Goal: Find specific fact: Find specific fact

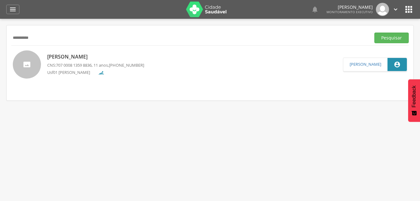
click at [374, 32] on button "Pesquisar" at bounding box center [391, 37] width 34 height 11
click at [67, 78] on div "[PERSON_NAME] CNS: 702 0088 8178 6282 , 72 anos, [PHONE_NUMBER] Usf01 [PERSON_N…" at bounding box center [210, 64] width 407 height 37
click at [69, 73] on p "Usf01 [PERSON_NAME]" at bounding box center [70, 72] width 47 height 7
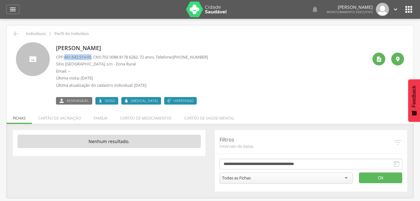
drag, startPoint x: 65, startPoint y: 57, endPoint x: 94, endPoint y: 59, distance: 28.8
click at [91, 59] on span "461.642.514-00" at bounding box center [77, 57] width 27 height 6
copy span "461.642.514-00"
click at [16, 35] on icon "" at bounding box center [15, 33] width 7 height 7
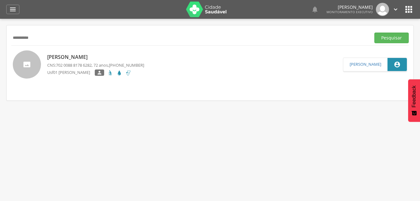
click at [16, 35] on input "**********" at bounding box center [189, 37] width 357 height 11
click at [374, 32] on button "Pesquisar" at bounding box center [391, 37] width 34 height 11
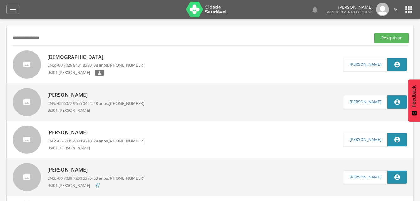
click at [74, 66] on span "700 7029 8431 8380" at bounding box center [74, 65] width 36 height 6
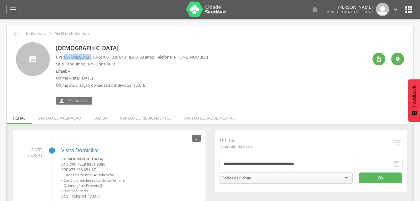
drag, startPoint x: 66, startPoint y: 59, endPoint x: 94, endPoint y: 57, distance: 28.5
click at [94, 57] on p "CPF: 077.068.854-37 , CNS: [PHONE_NUMBER] , 38 anos, Telefone: [PHONE_NUMBER]" at bounding box center [132, 57] width 152 height 6
copy span "077.068.854-37"
click at [14, 33] on icon "" at bounding box center [15, 33] width 7 height 7
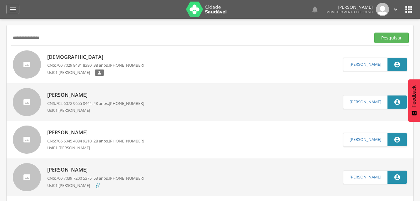
click at [14, 33] on input "**********" at bounding box center [189, 37] width 357 height 11
type input "**********"
click at [374, 32] on button "Pesquisar" at bounding box center [391, 37] width 34 height 11
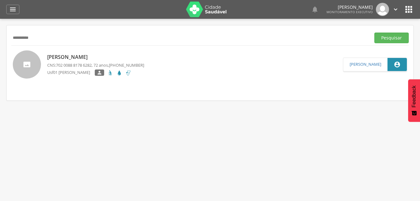
click at [57, 65] on span "702 0088 8178 6282" at bounding box center [74, 65] width 36 height 6
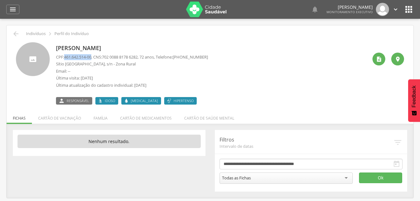
drag, startPoint x: 66, startPoint y: 57, endPoint x: 94, endPoint y: 58, distance: 28.4
click at [94, 58] on p "CPF: 461.642.514-00 , CNS: [PHONE_NUMBER] , 72 anos, Telefone: [PHONE_NUMBER]" at bounding box center [132, 57] width 152 height 6
copy span "461.642.514-00"
